Goal: Information Seeking & Learning: Learn about a topic

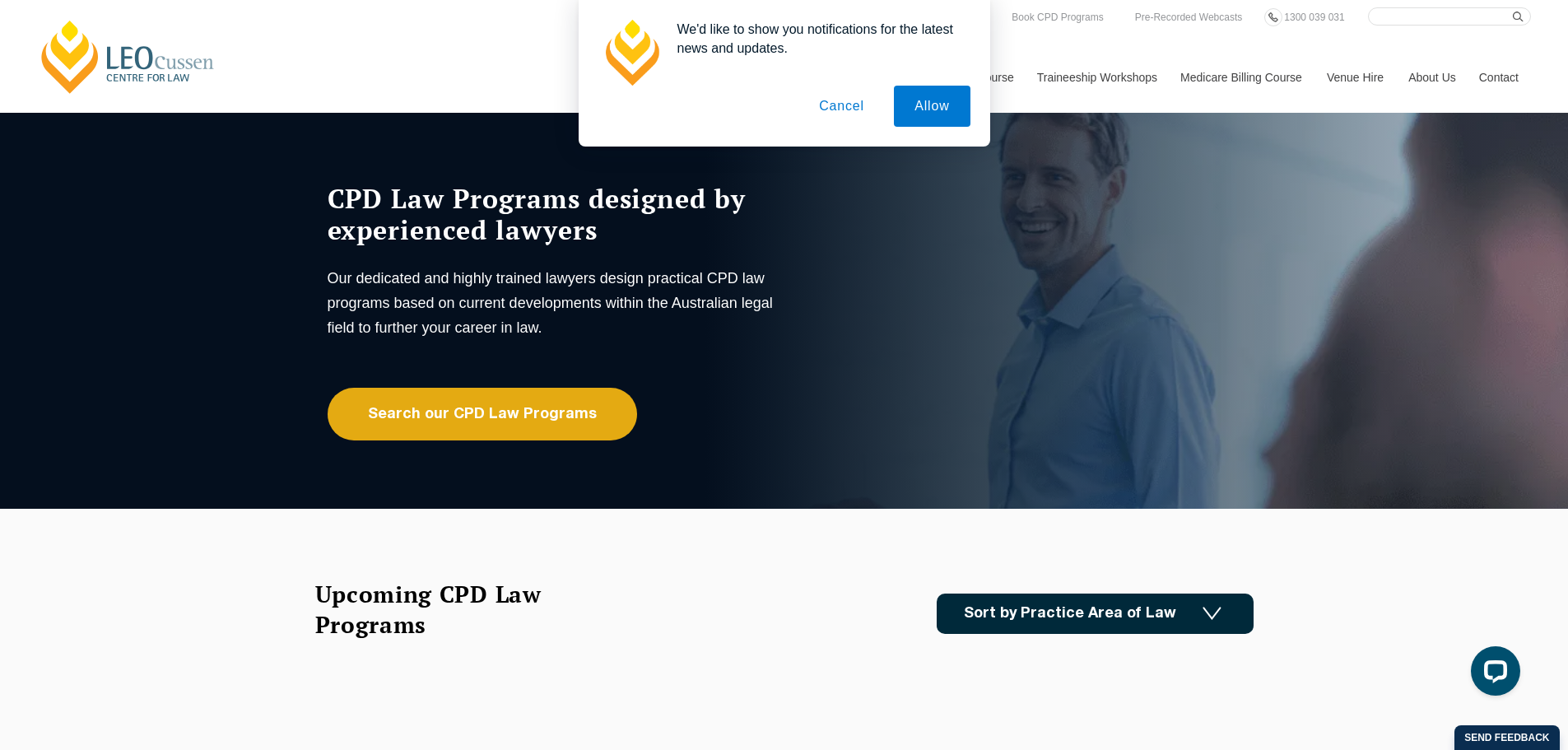
click at [840, 113] on button "Cancel" at bounding box center [842, 106] width 87 height 41
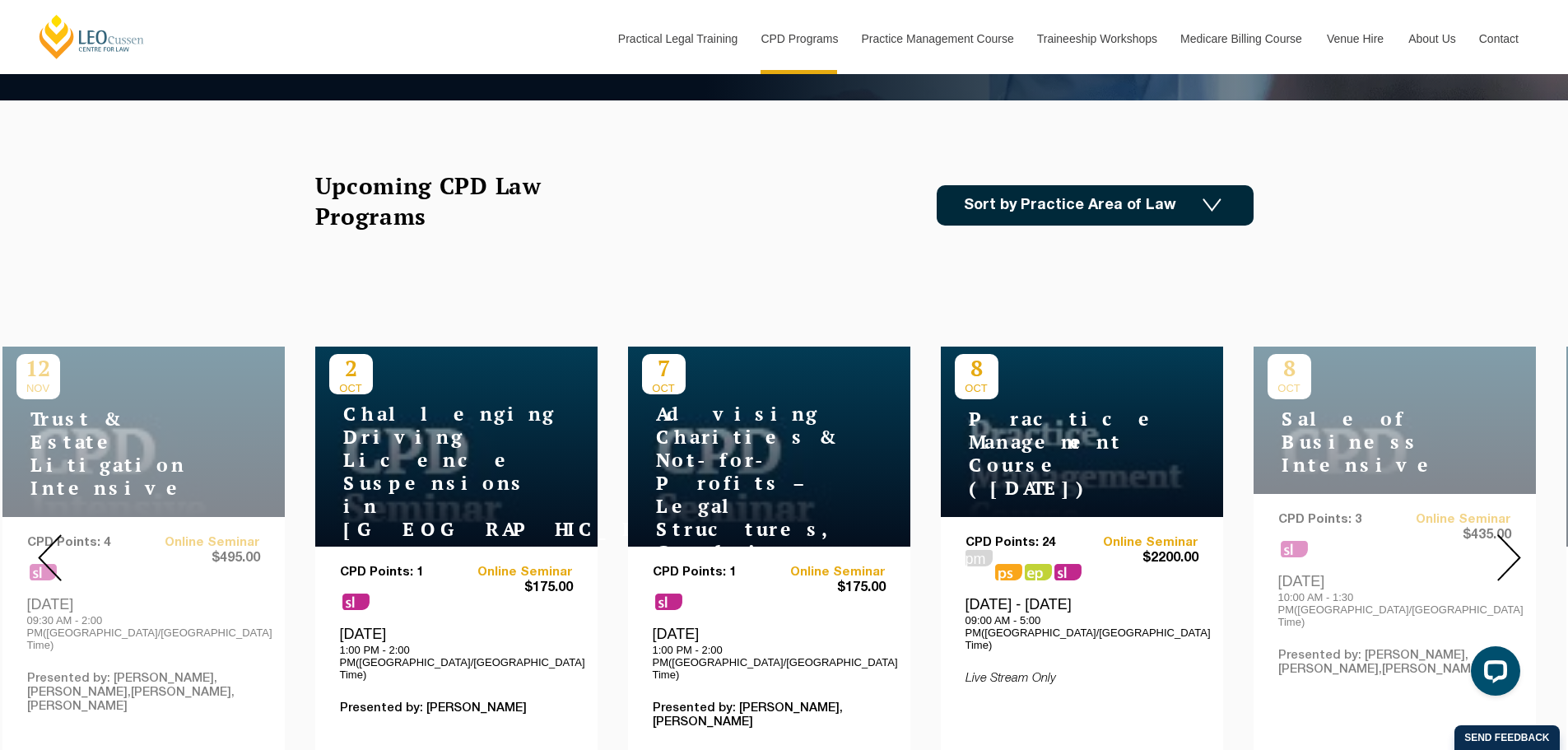
scroll to position [495, 0]
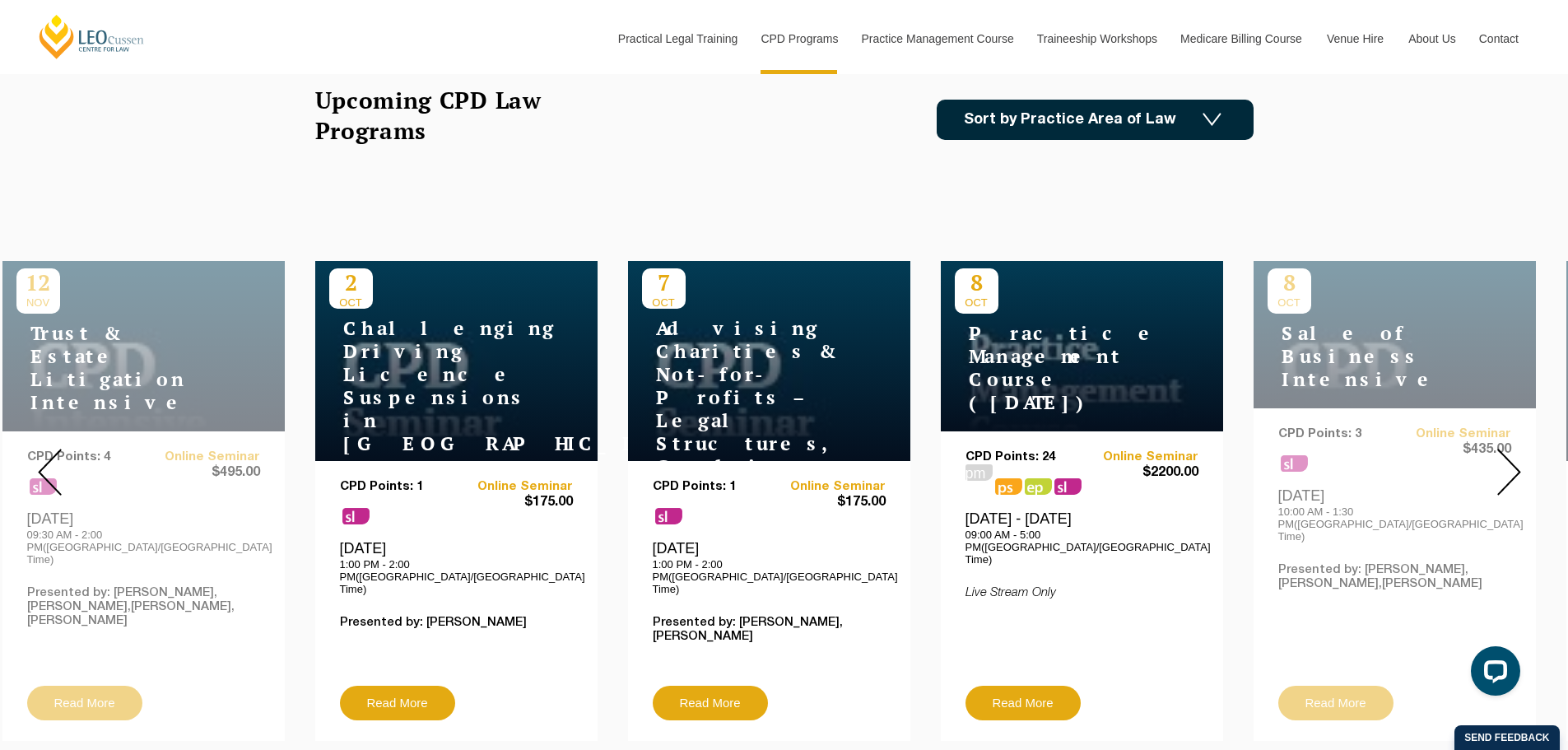
click at [1097, 121] on link "Sort by Practice Area of Law" at bounding box center [1095, 120] width 317 height 40
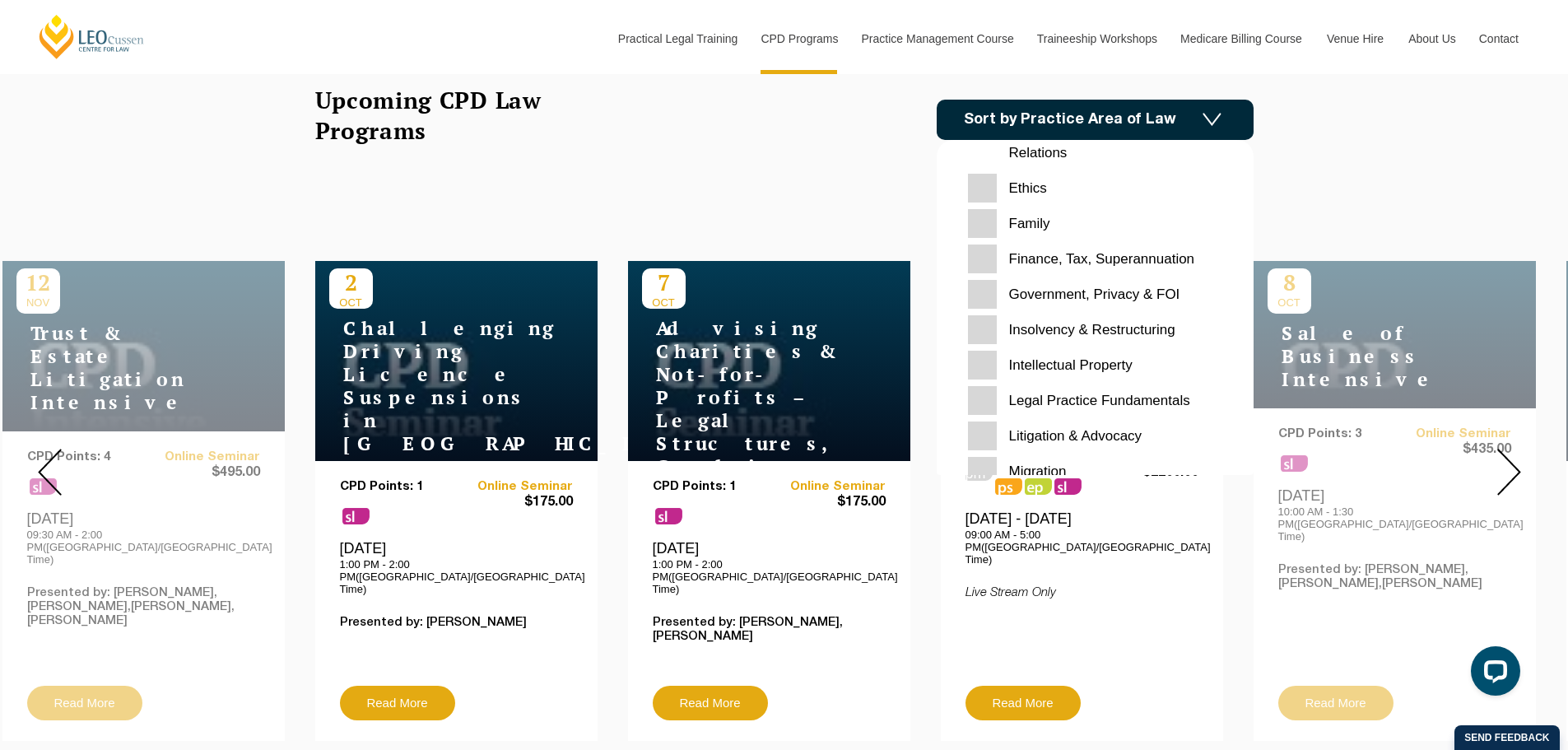
scroll to position [330, 0]
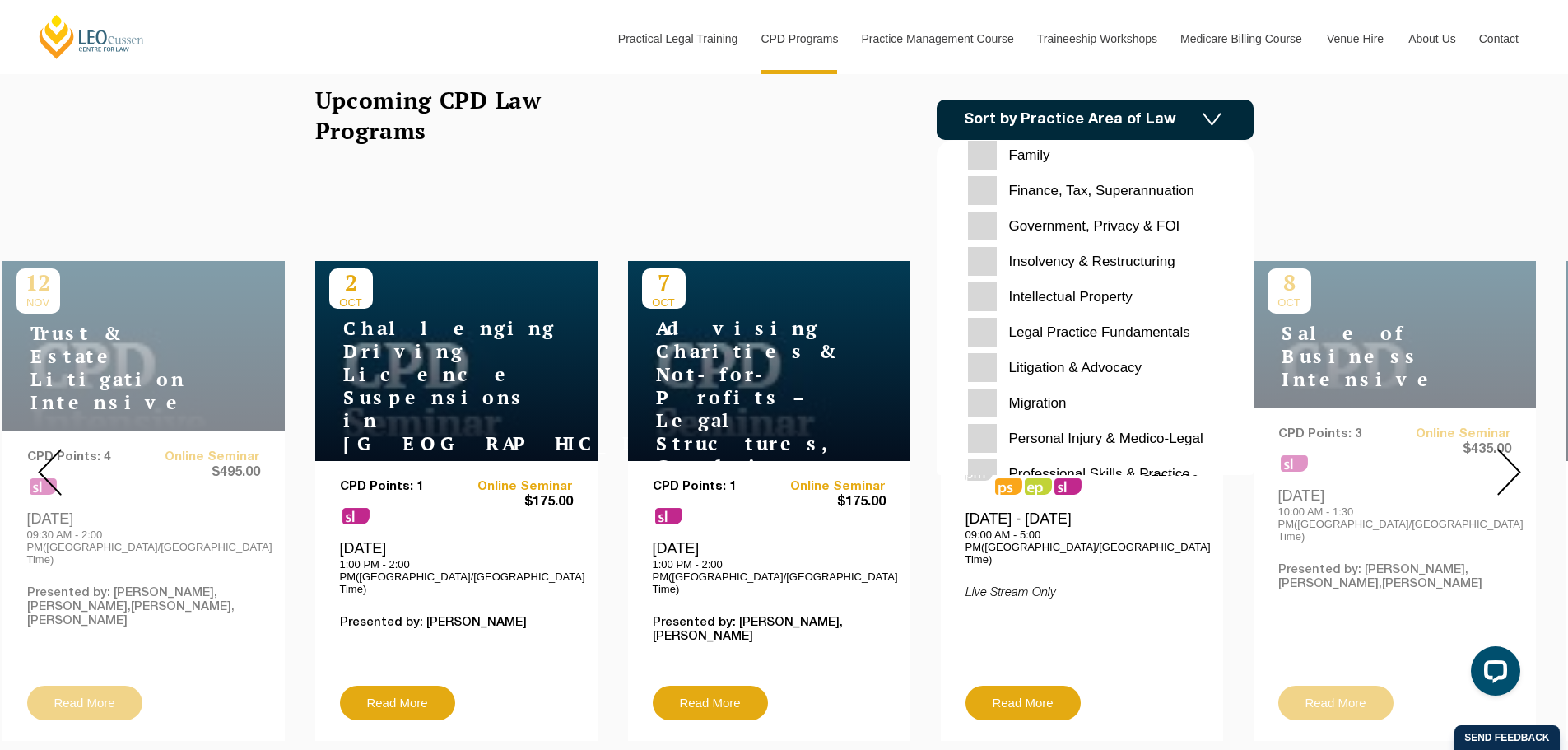
click at [981, 150] on input "Family" at bounding box center [1096, 155] width 254 height 29
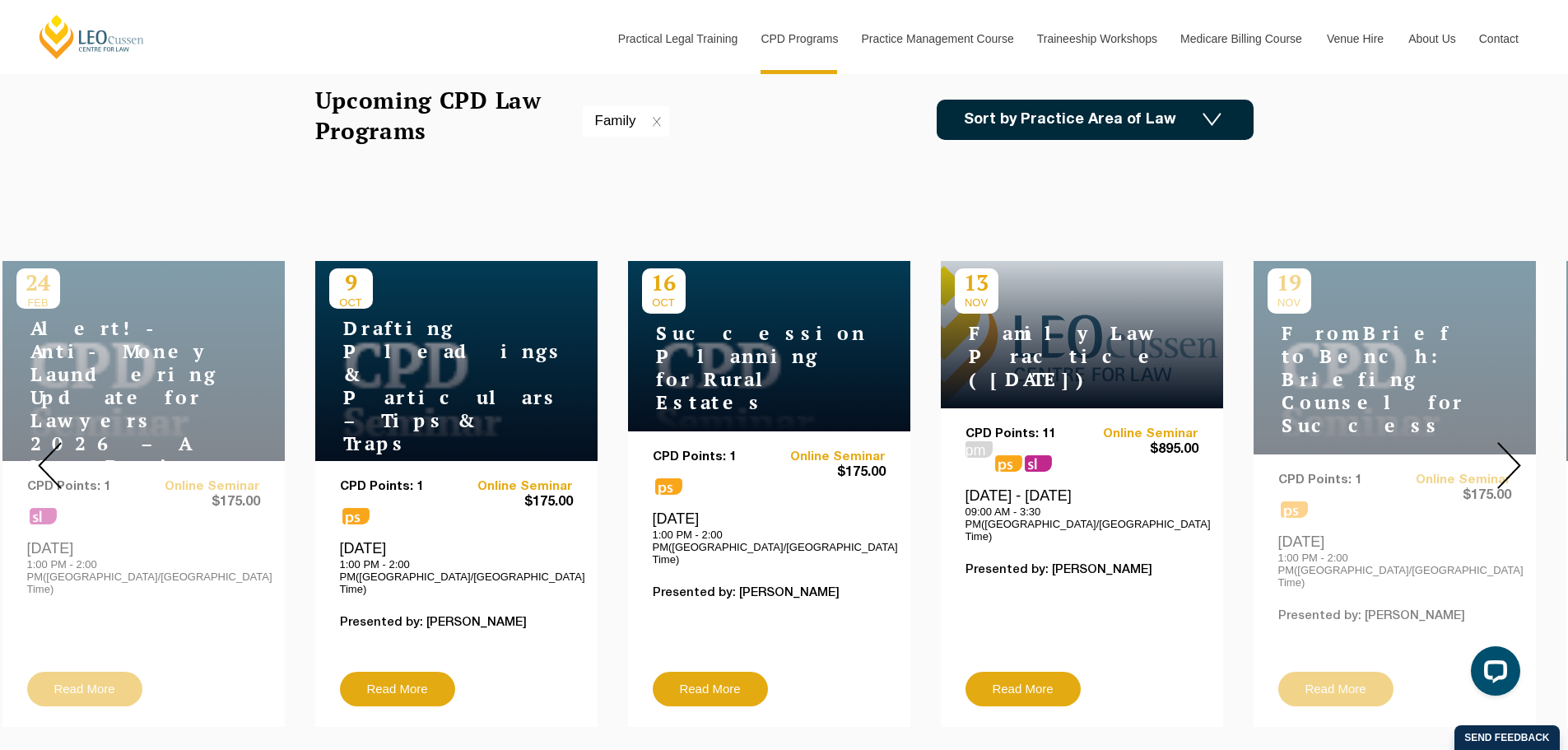
drag, startPoint x: 725, startPoint y: 442, endPoint x: 733, endPoint y: 469, distance: 28.2
click at [727, 450] on div "CPD Points: 1 ps" at bounding box center [710, 472] width 117 height 44
click at [1058, 487] on div "[DATE] - [DATE] 09:00 AM - 3:30 PM([GEOGRAPHIC_DATA]/[GEOGRAPHIC_DATA] Time)" at bounding box center [1082, 515] width 233 height 56
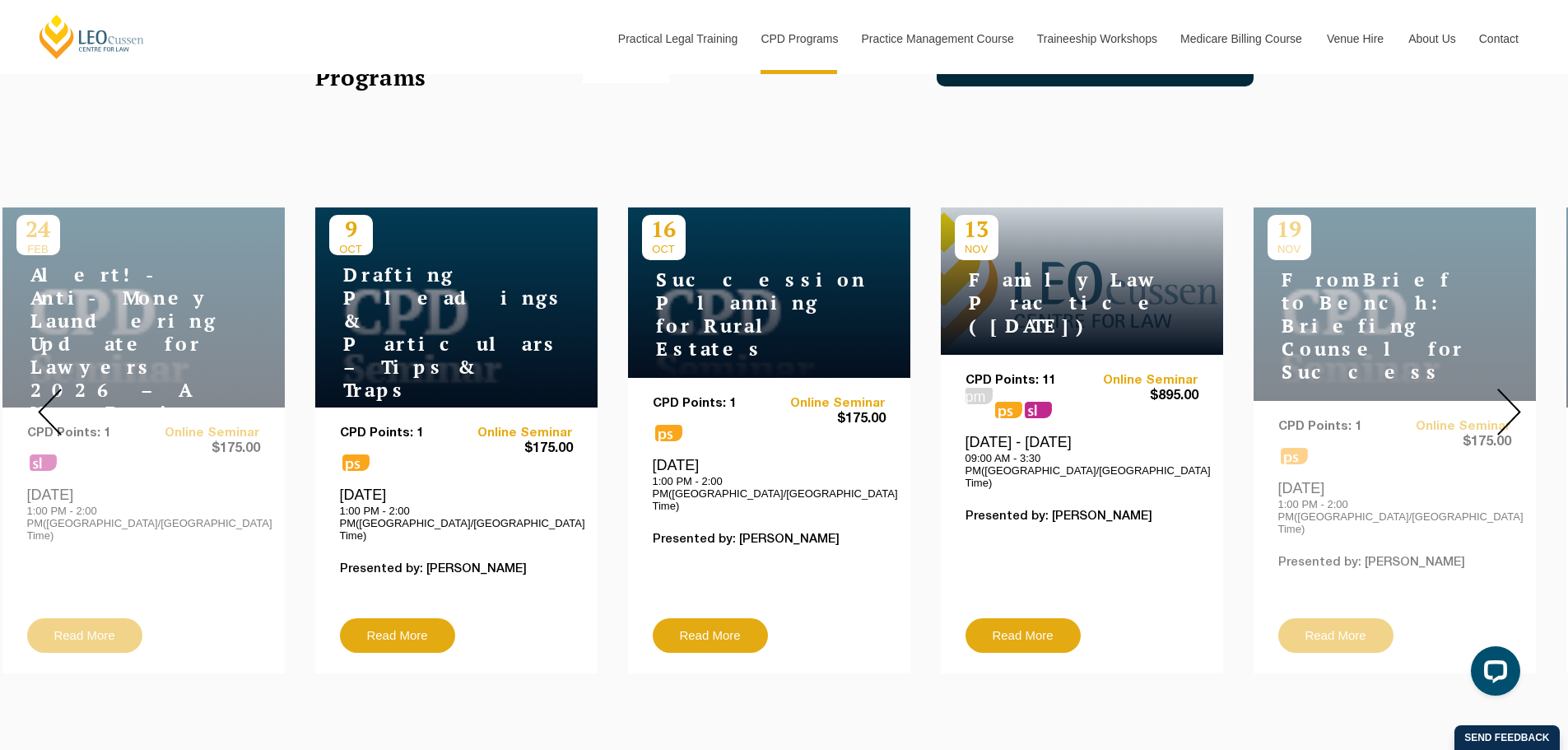
scroll to position [576, 0]
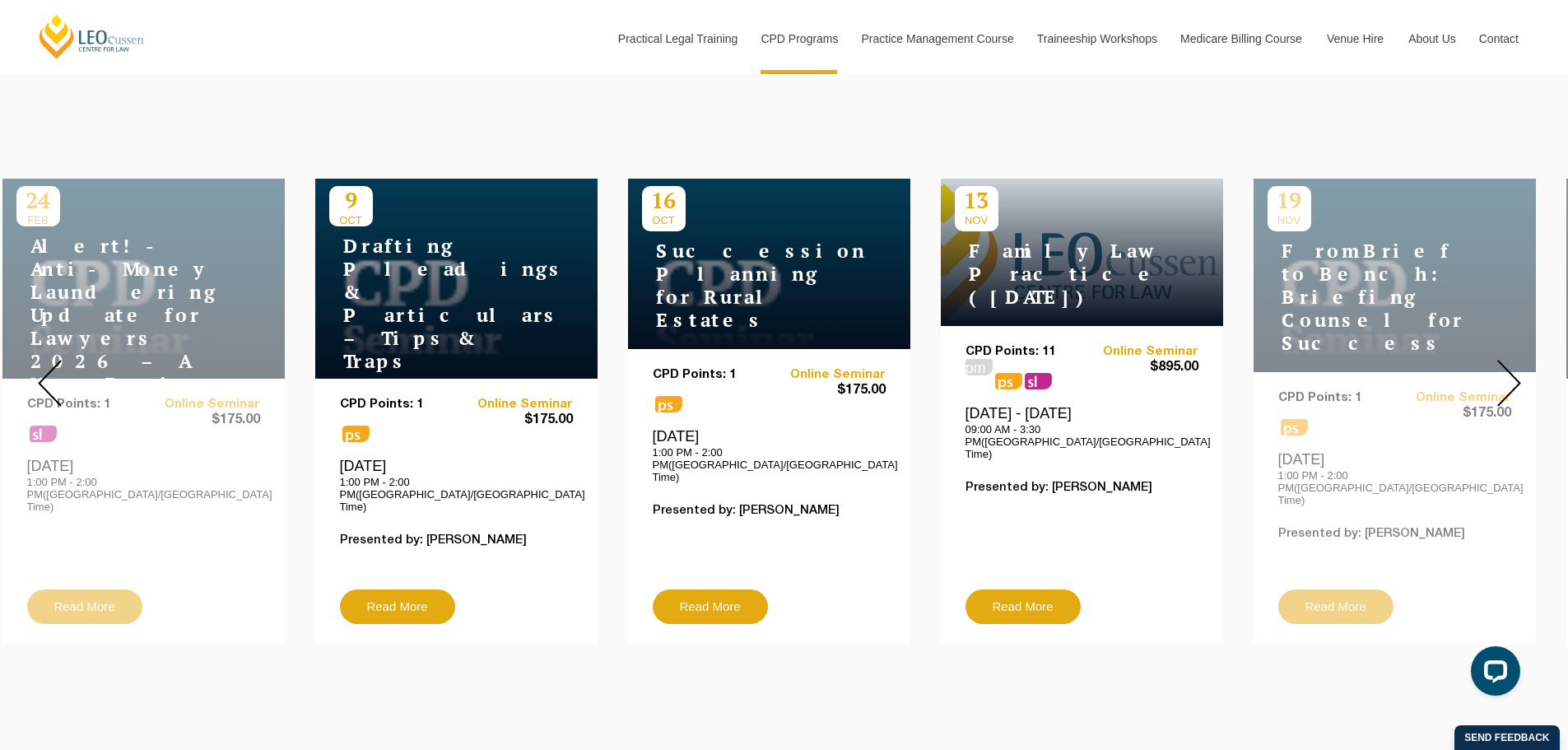
click at [52, 383] on img at bounding box center [49, 383] width 24 height 47
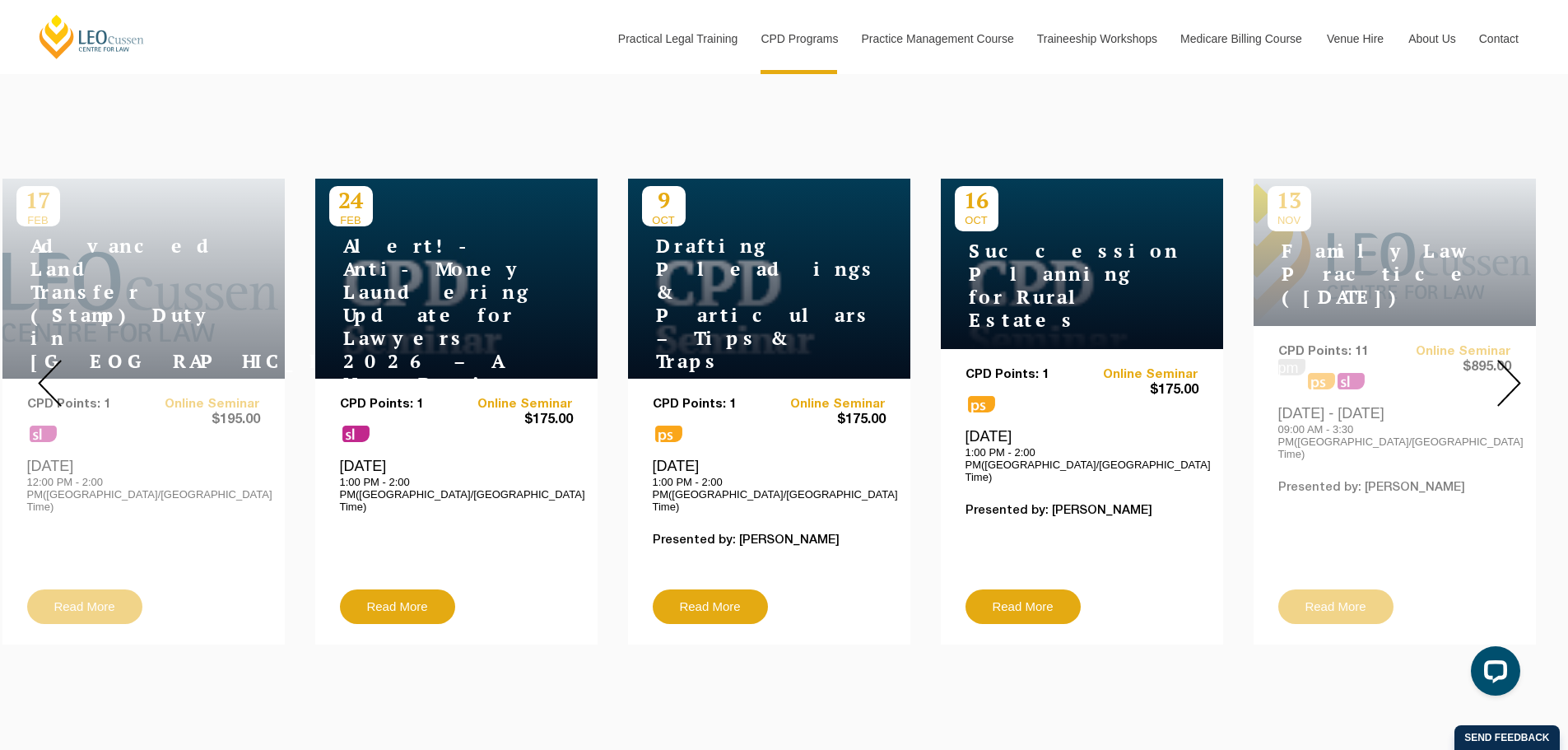
click at [1513, 365] on img at bounding box center [1509, 383] width 24 height 47
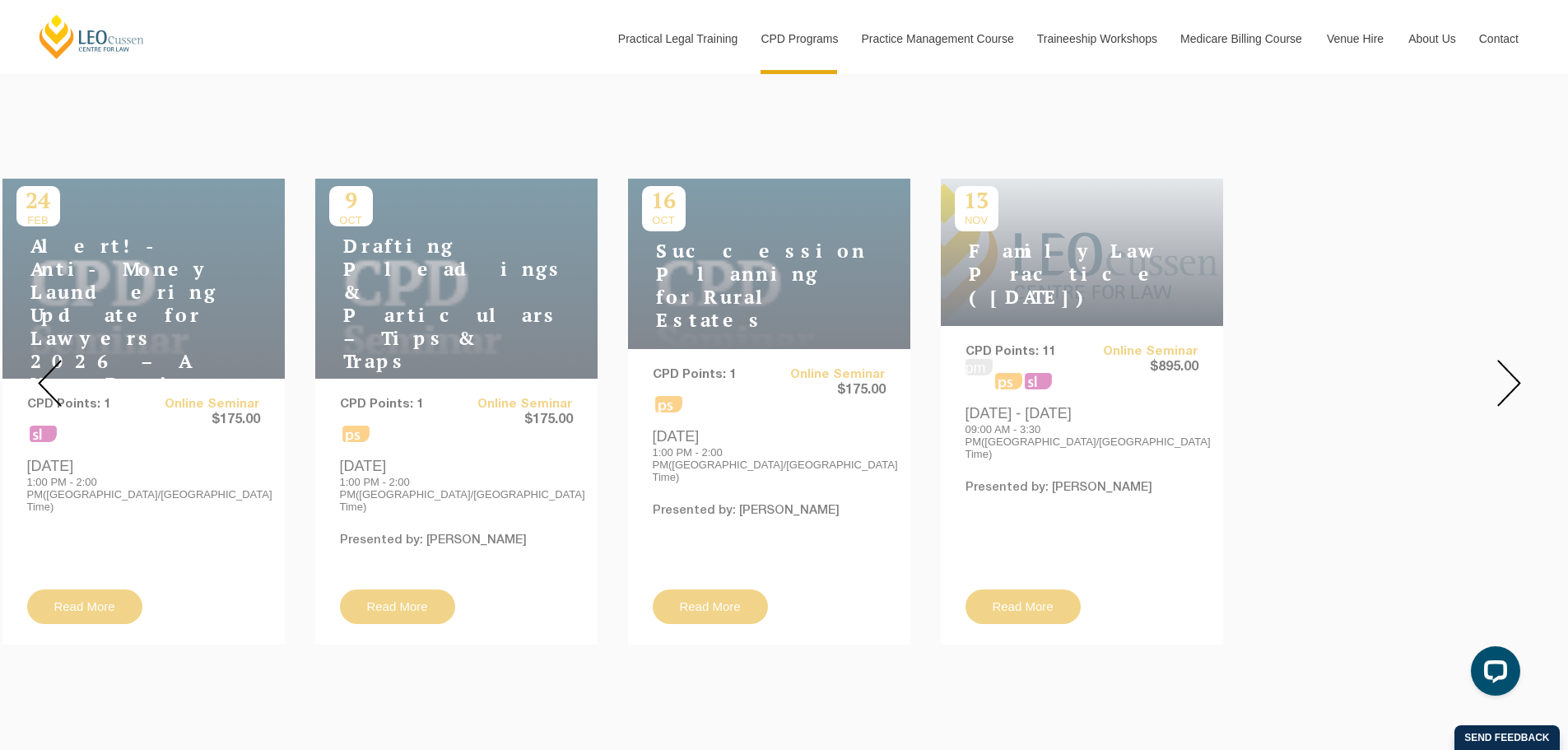
click at [1513, 365] on img at bounding box center [1509, 383] width 24 height 47
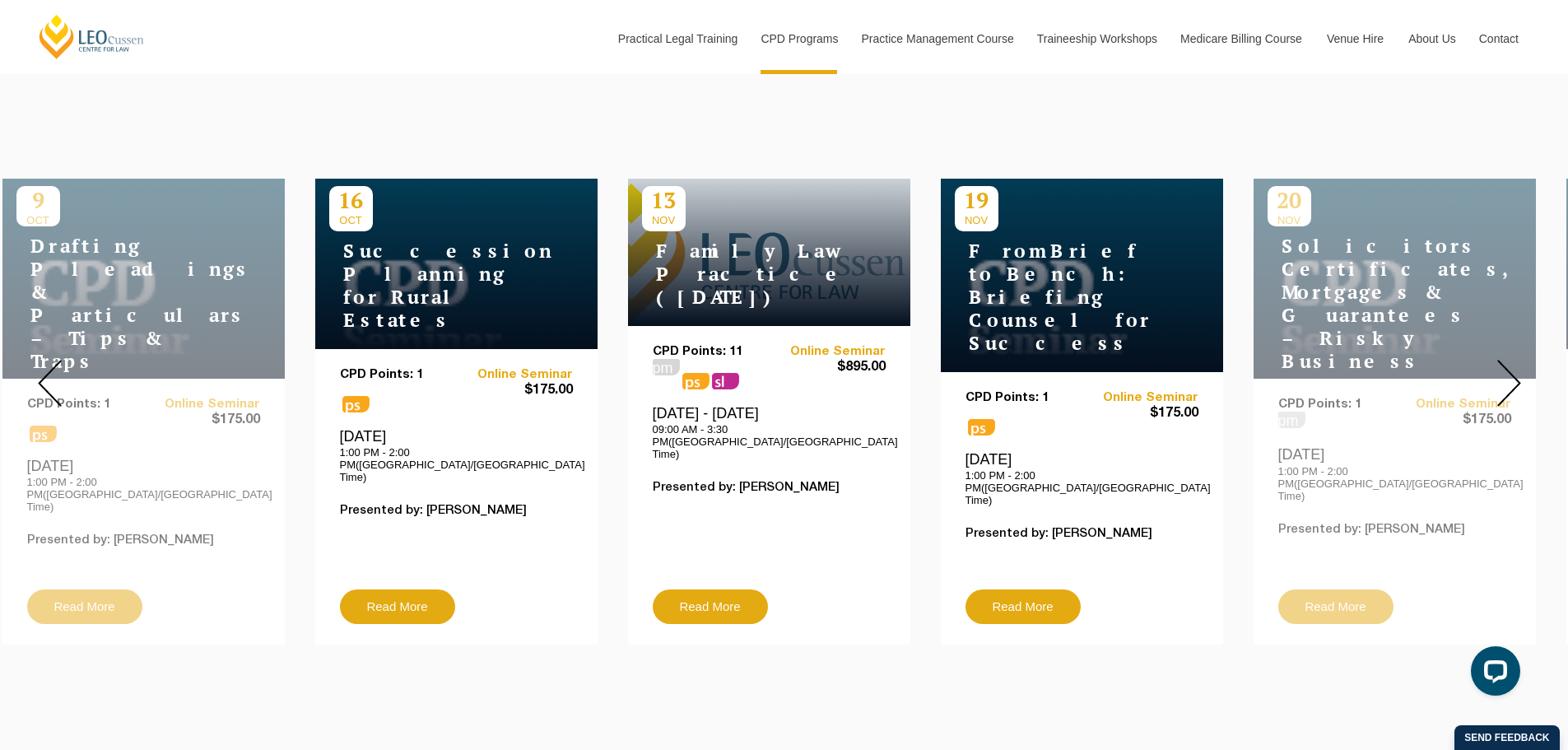
click at [1513, 365] on img at bounding box center [1509, 383] width 24 height 47
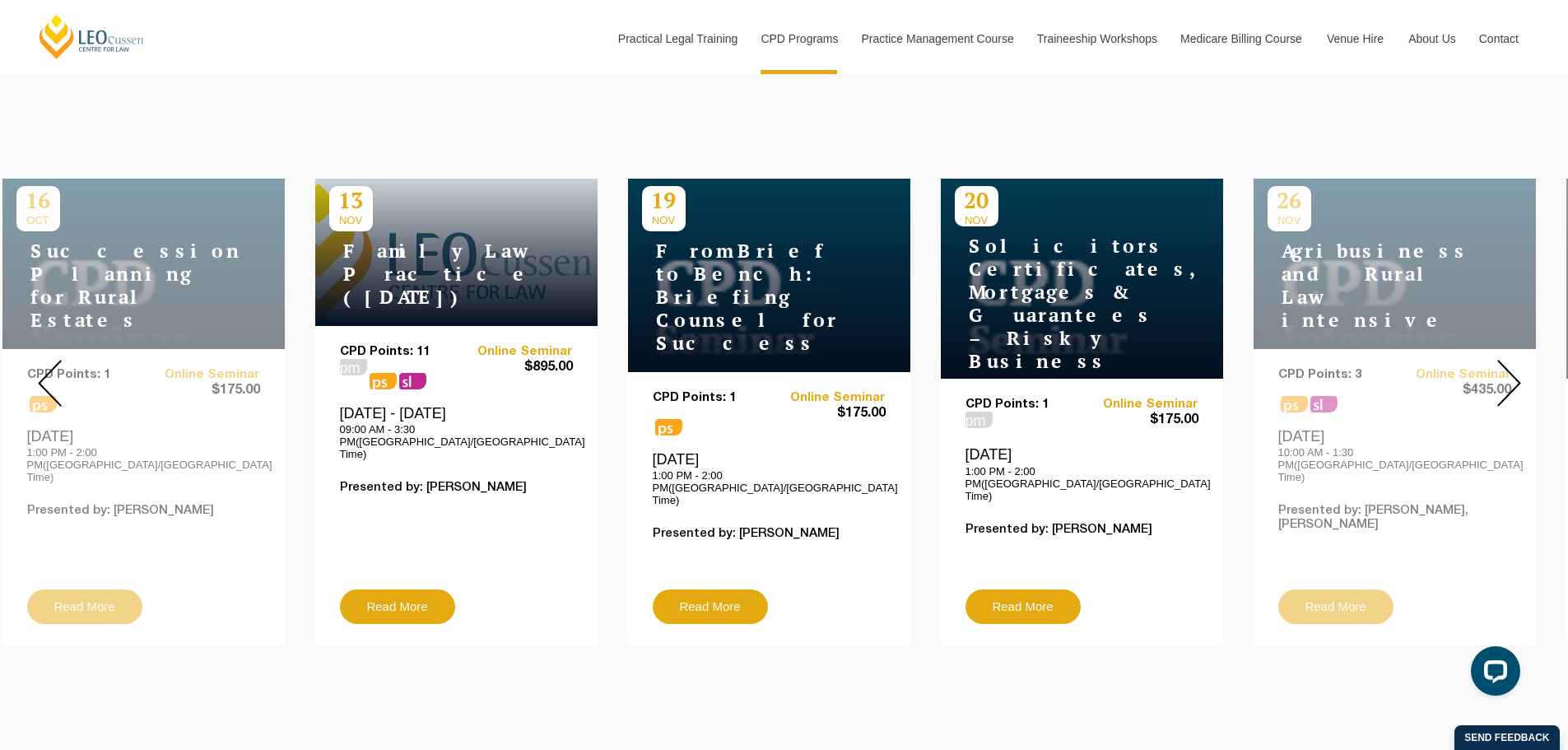
click at [1513, 365] on img at bounding box center [1509, 383] width 24 height 47
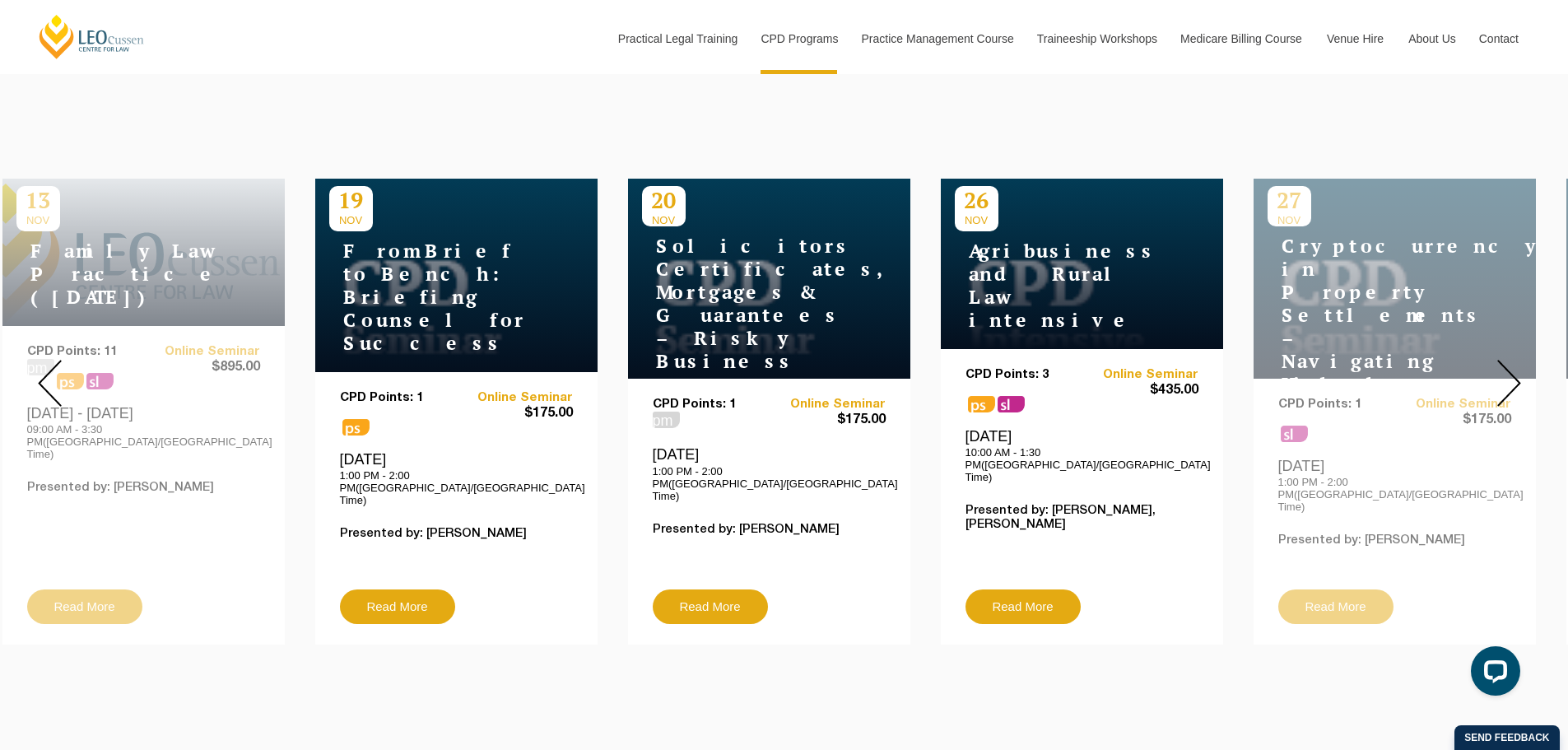
click at [1513, 365] on img at bounding box center [1509, 383] width 24 height 47
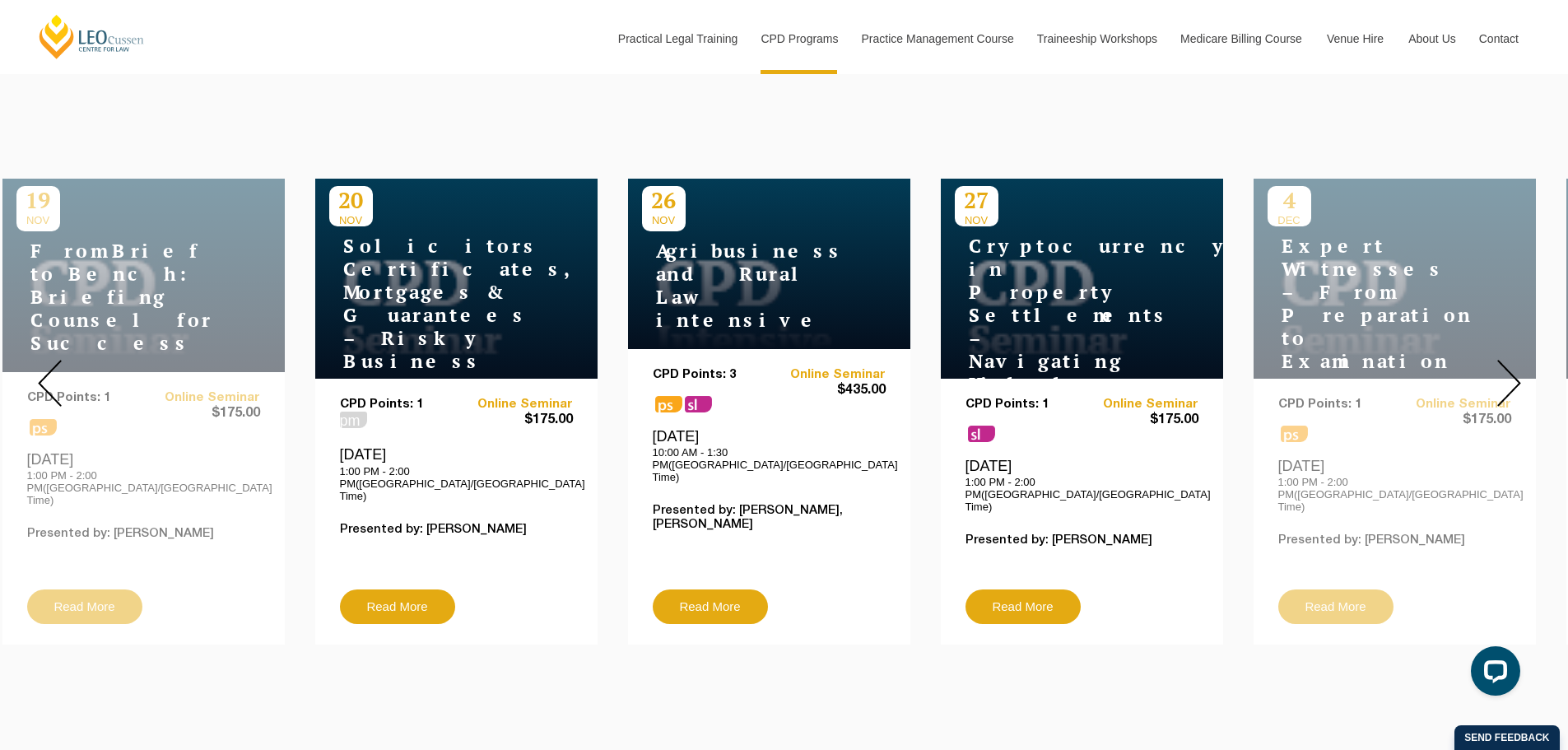
click at [1513, 365] on img at bounding box center [1509, 383] width 24 height 47
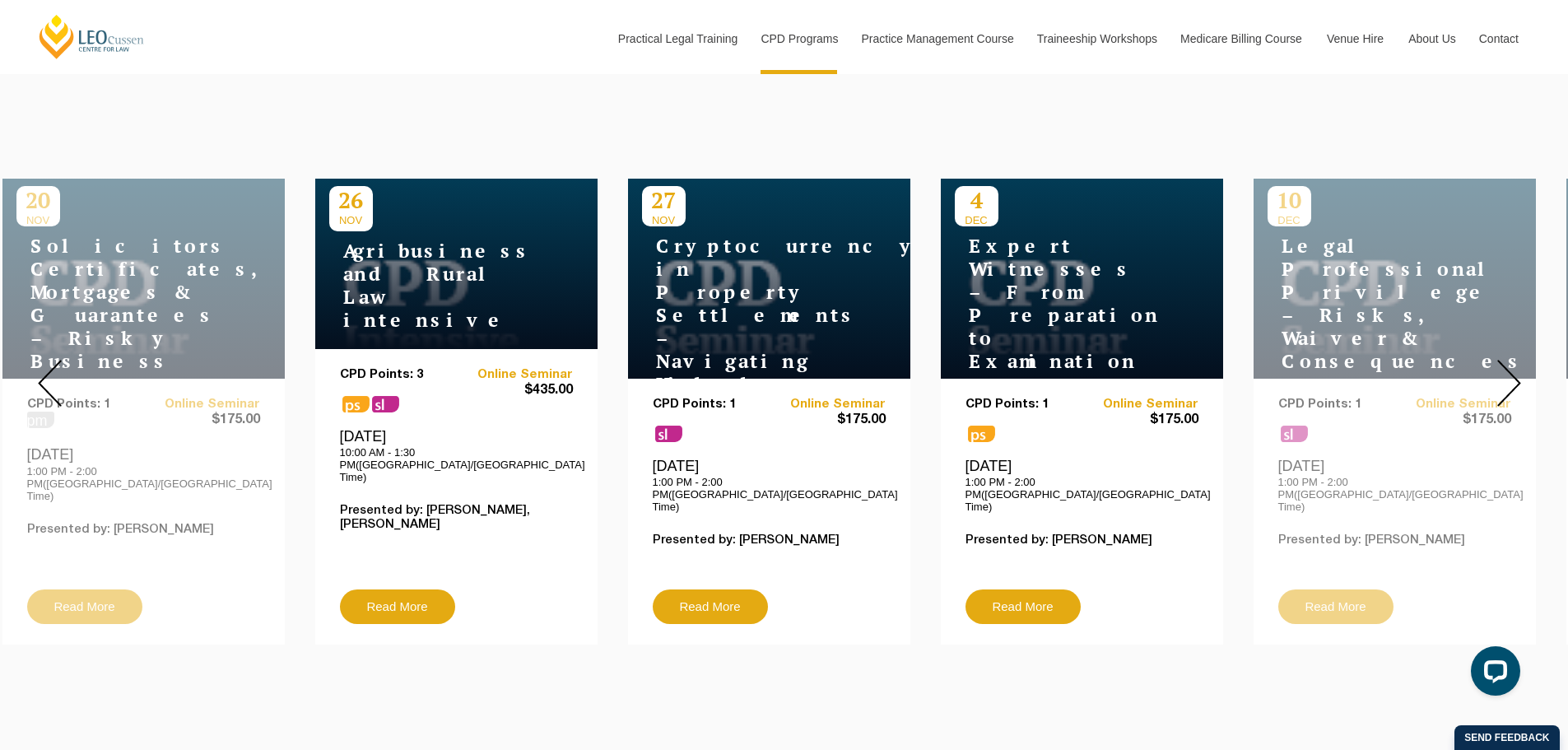
click at [1513, 365] on img at bounding box center [1509, 383] width 24 height 47
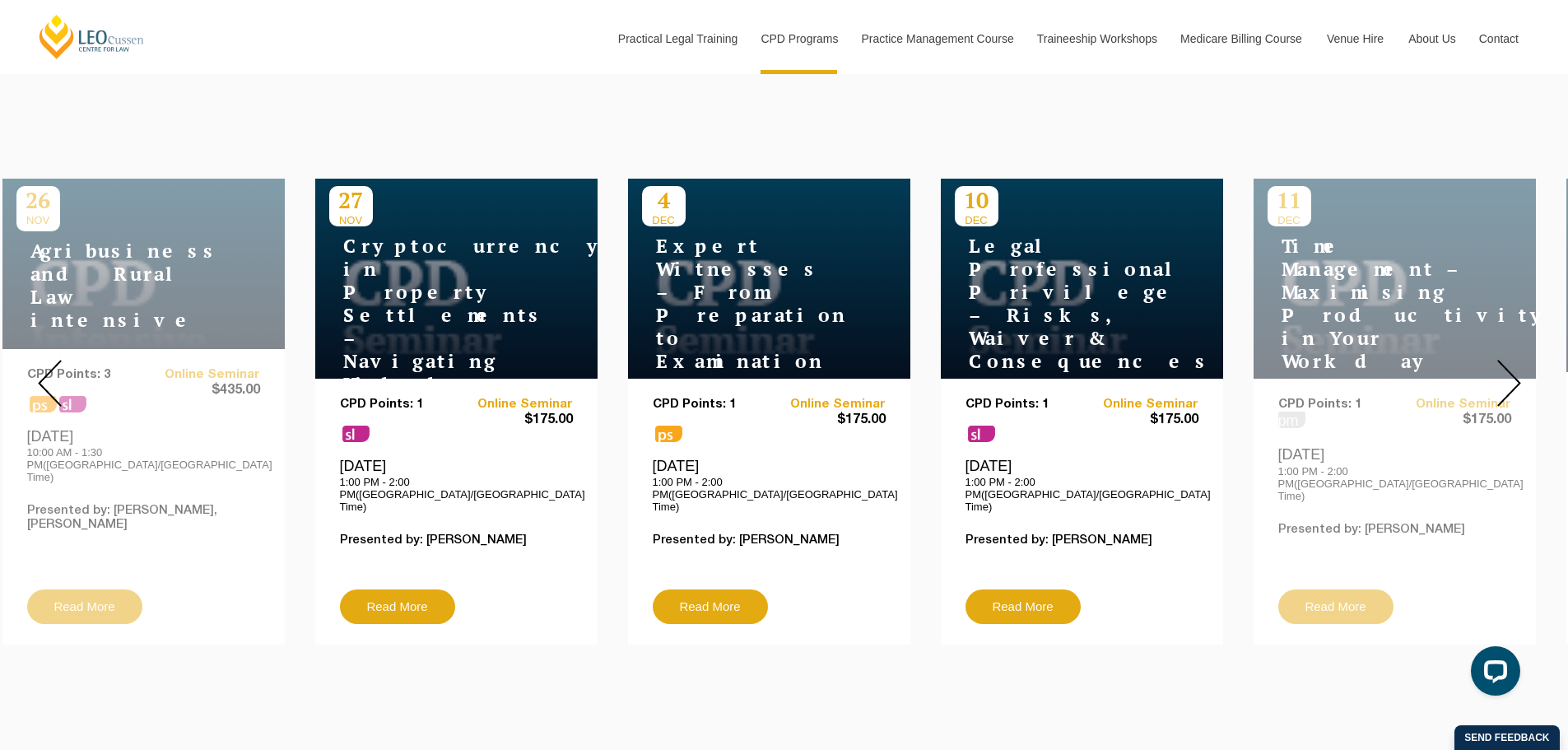
click at [1513, 365] on img at bounding box center [1509, 383] width 24 height 47
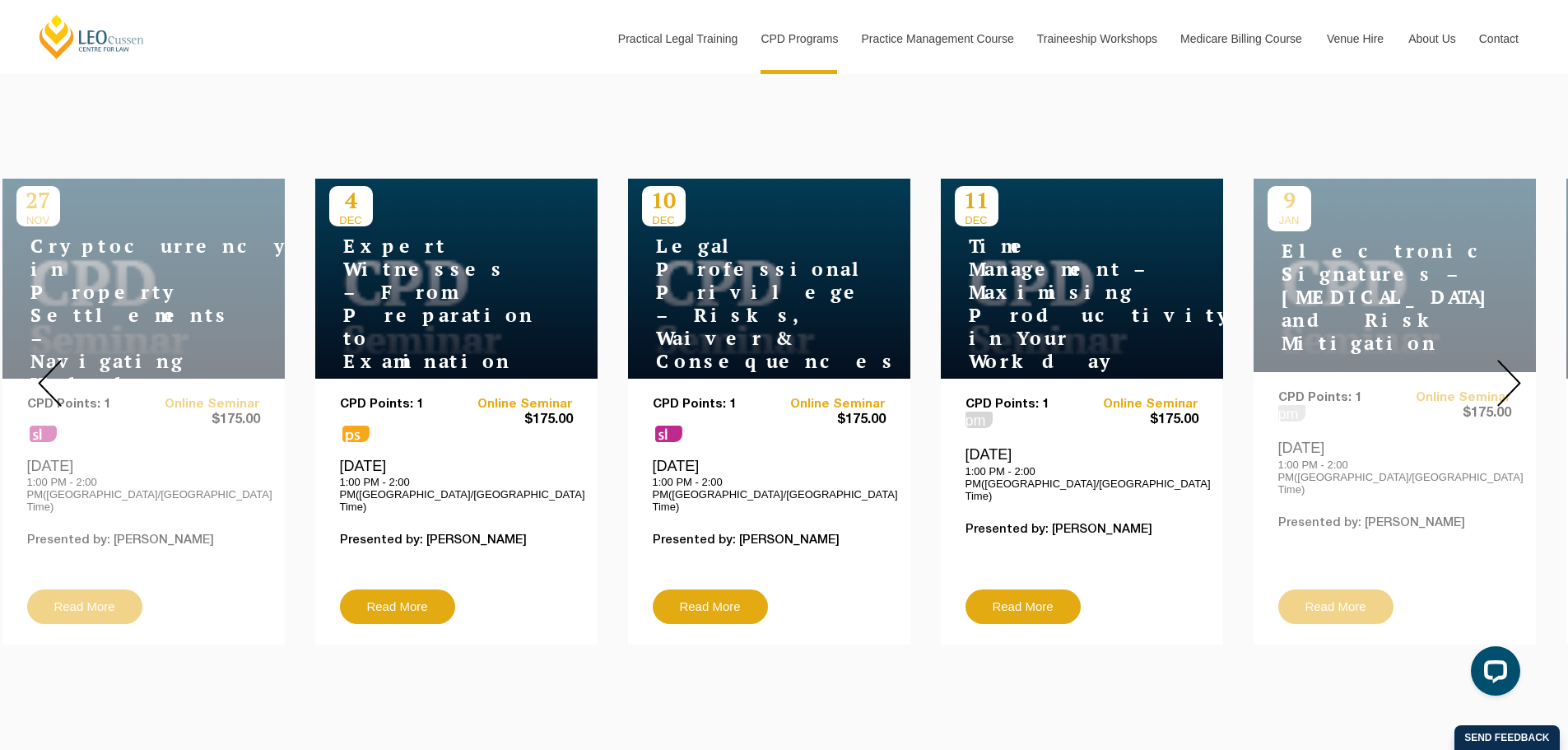
click at [1513, 365] on img at bounding box center [1509, 383] width 24 height 47
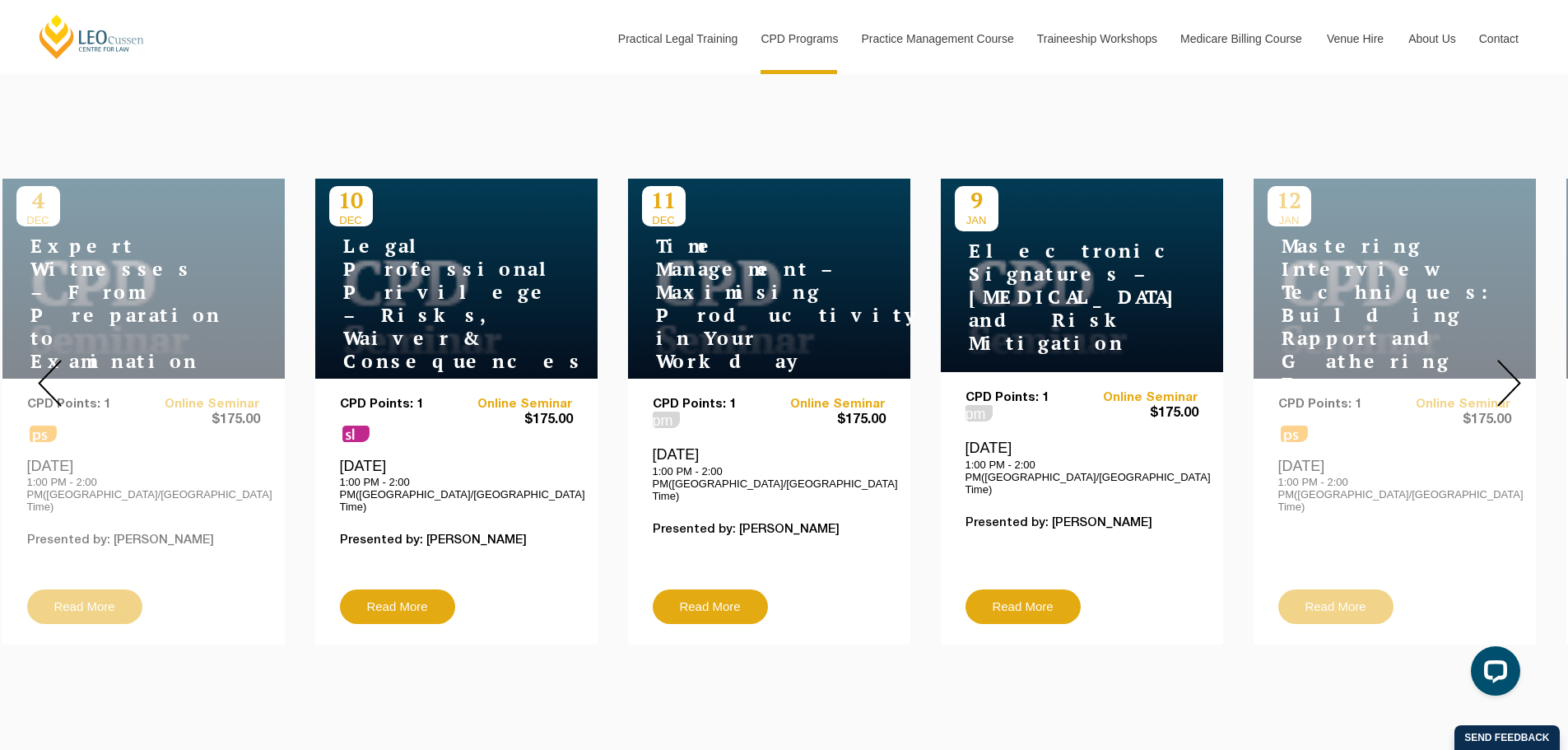
click at [1500, 371] on img at bounding box center [1509, 383] width 24 height 47
